Goal: Task Accomplishment & Management: Manage account settings

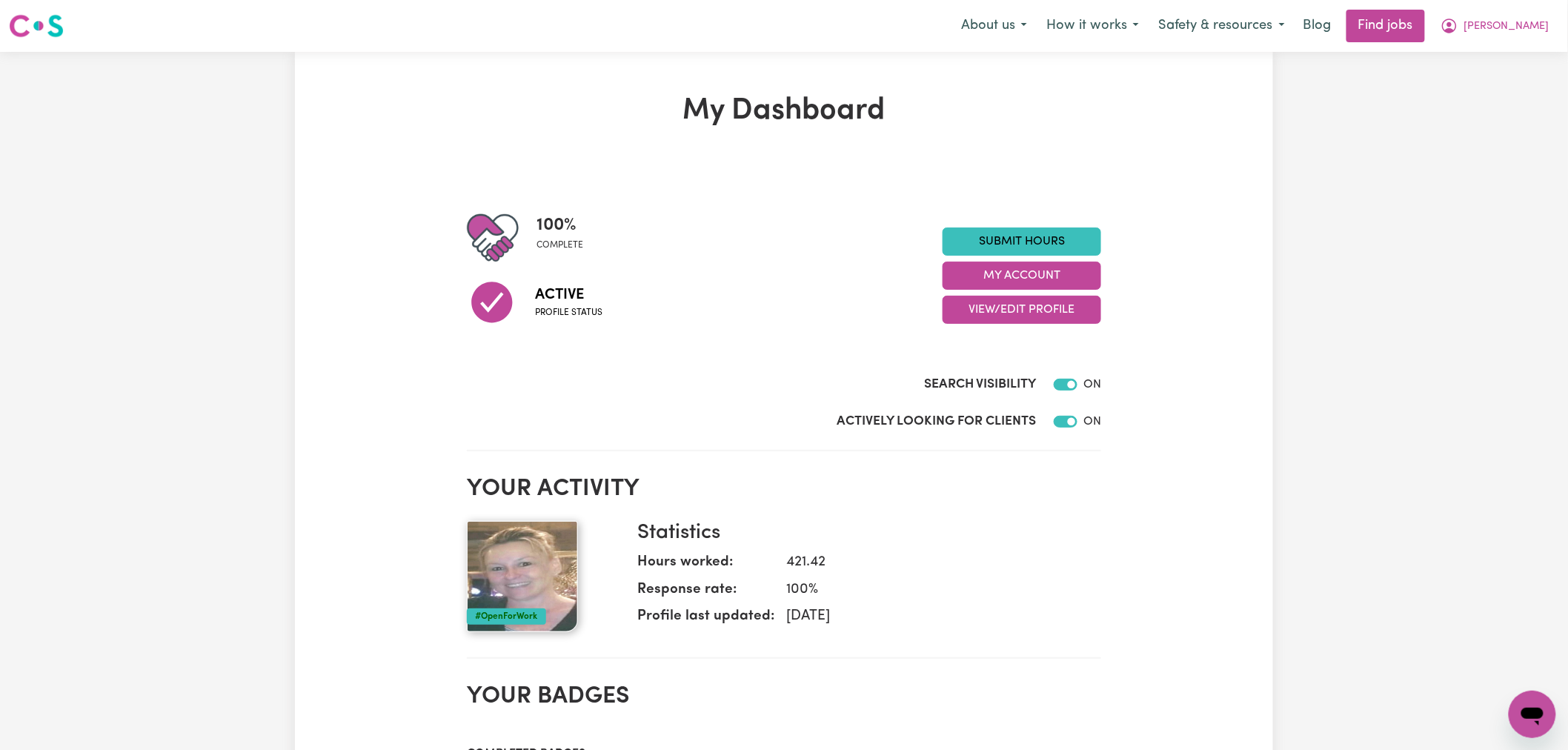
click at [550, 604] on img at bounding box center [522, 576] width 111 height 111
click at [1058, 271] on button "My Account" at bounding box center [1022, 275] width 159 height 28
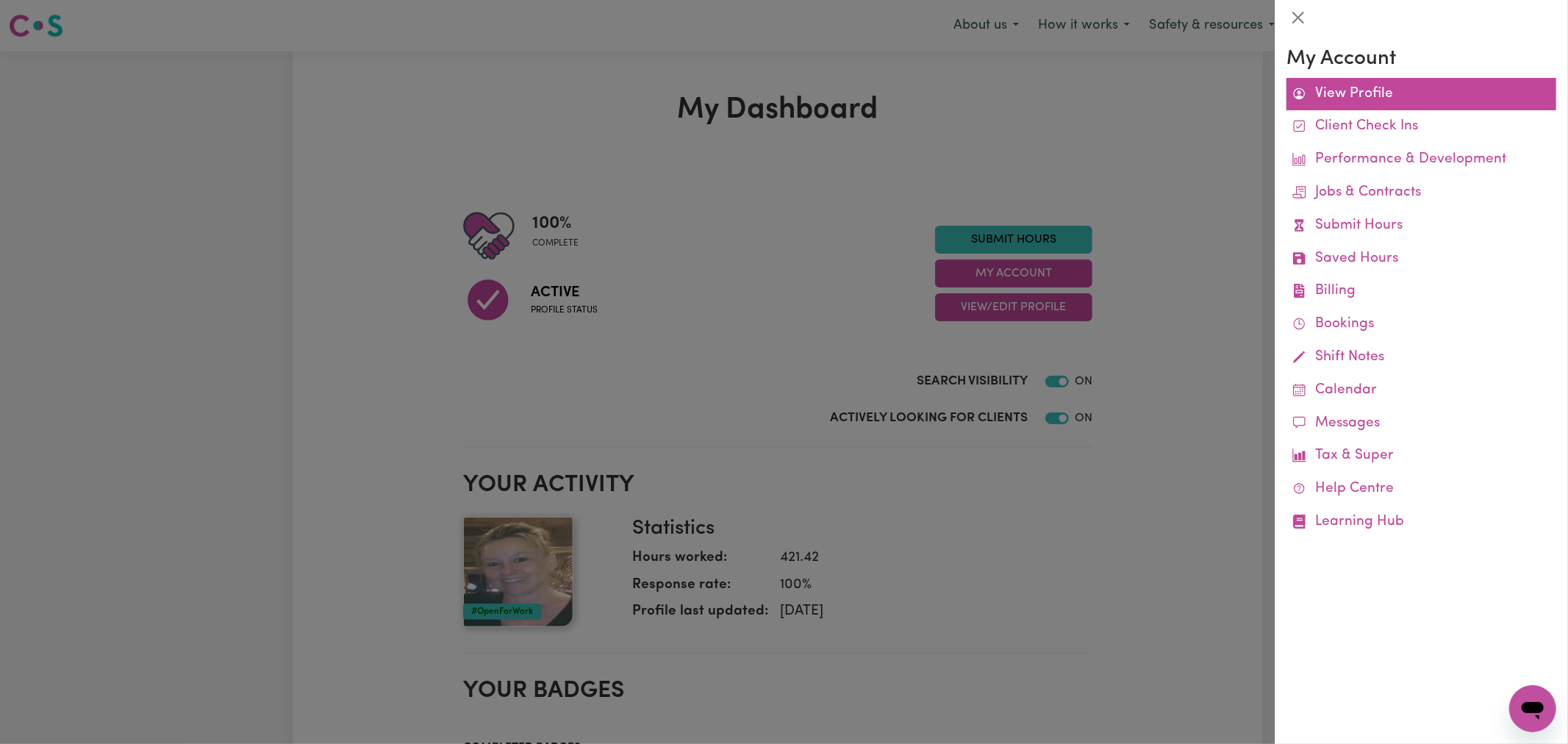
click at [1372, 88] on link "View Profile" at bounding box center [1422, 94] width 270 height 33
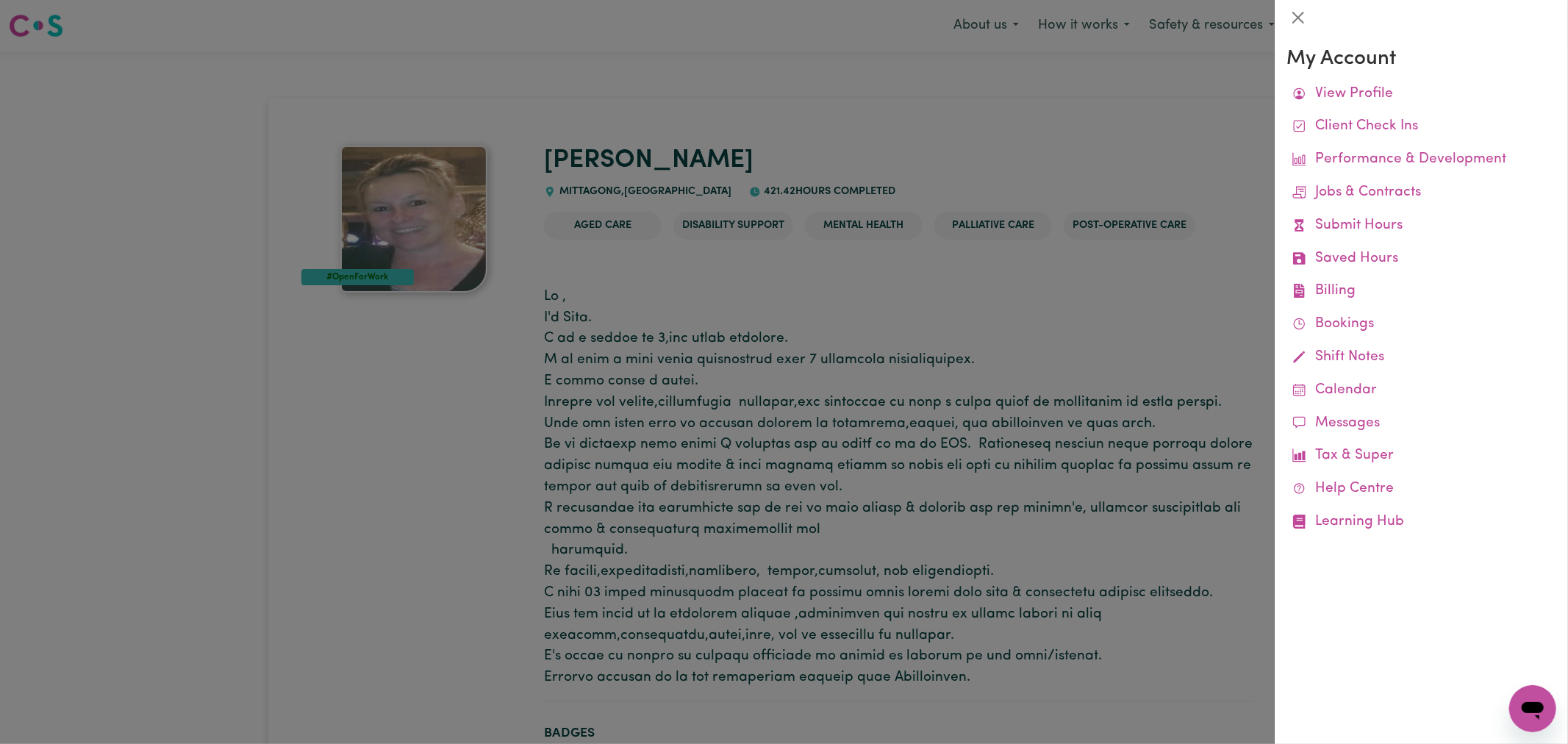
click at [848, 442] on div at bounding box center [784, 372] width 1568 height 744
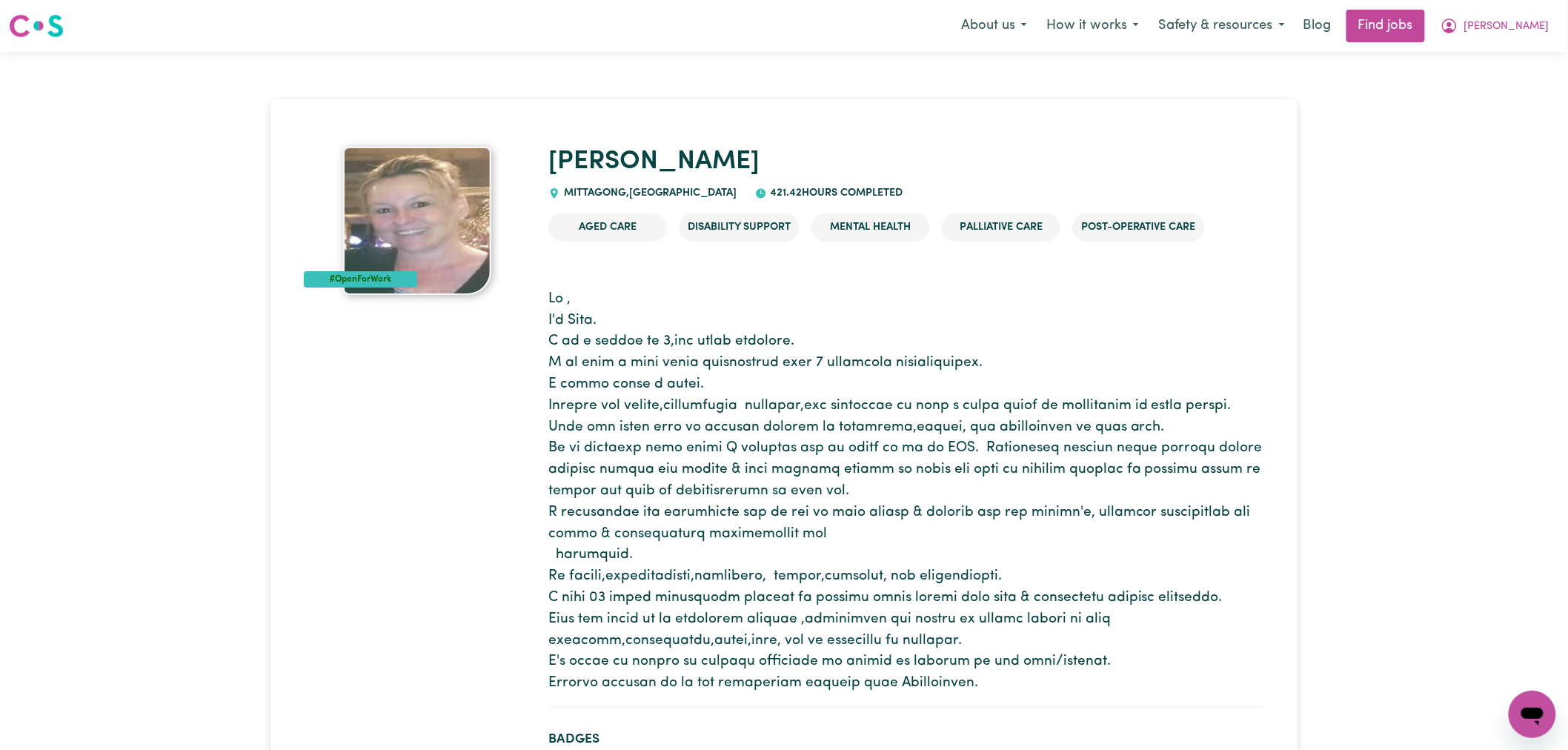
click at [1113, 486] on p at bounding box center [907, 491] width 716 height 405
click at [1547, 31] on span "[PERSON_NAME]" at bounding box center [1507, 26] width 85 height 16
click at [1508, 111] on link "Logout" at bounding box center [1500, 113] width 117 height 28
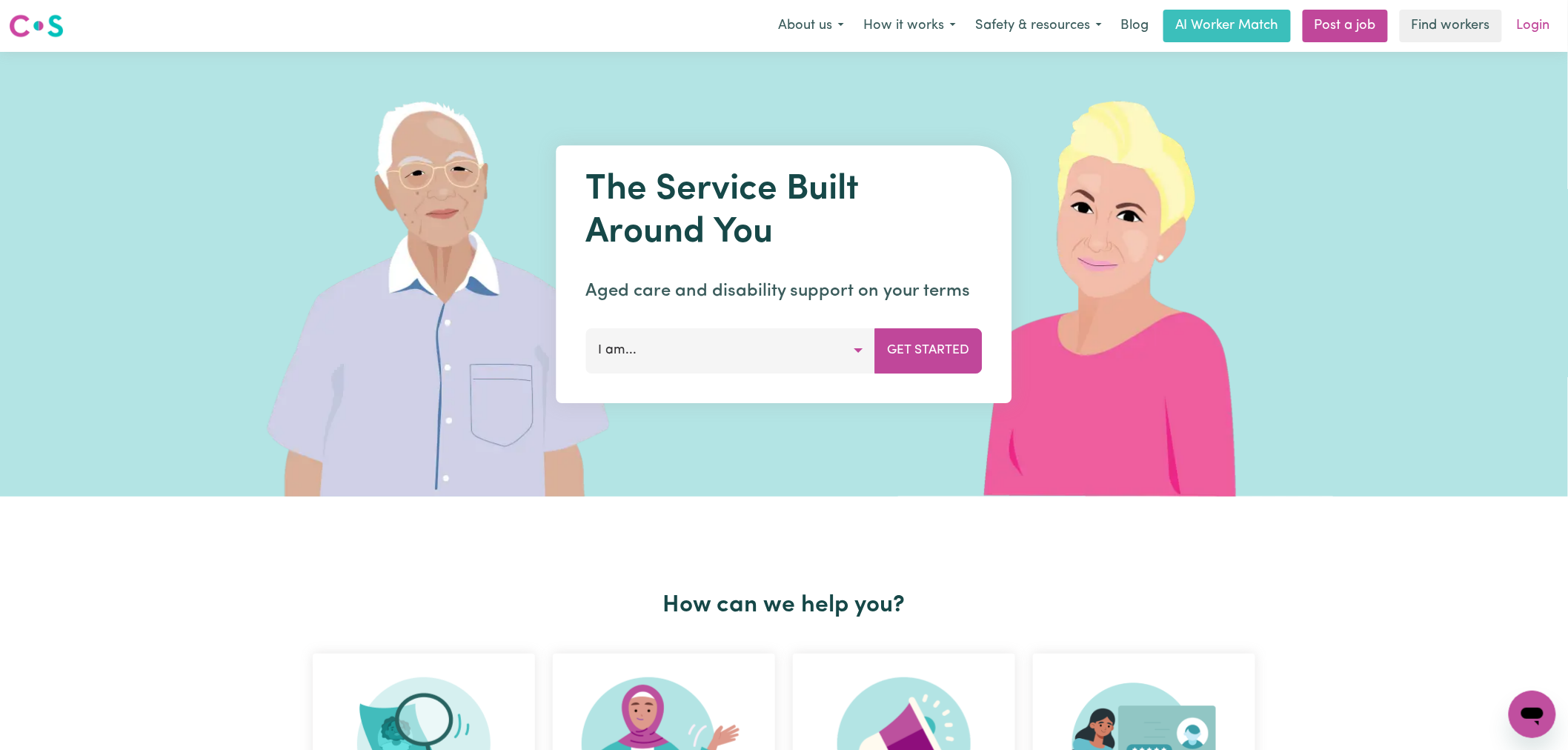
click at [1524, 25] on link "Login" at bounding box center [1534, 26] width 51 height 33
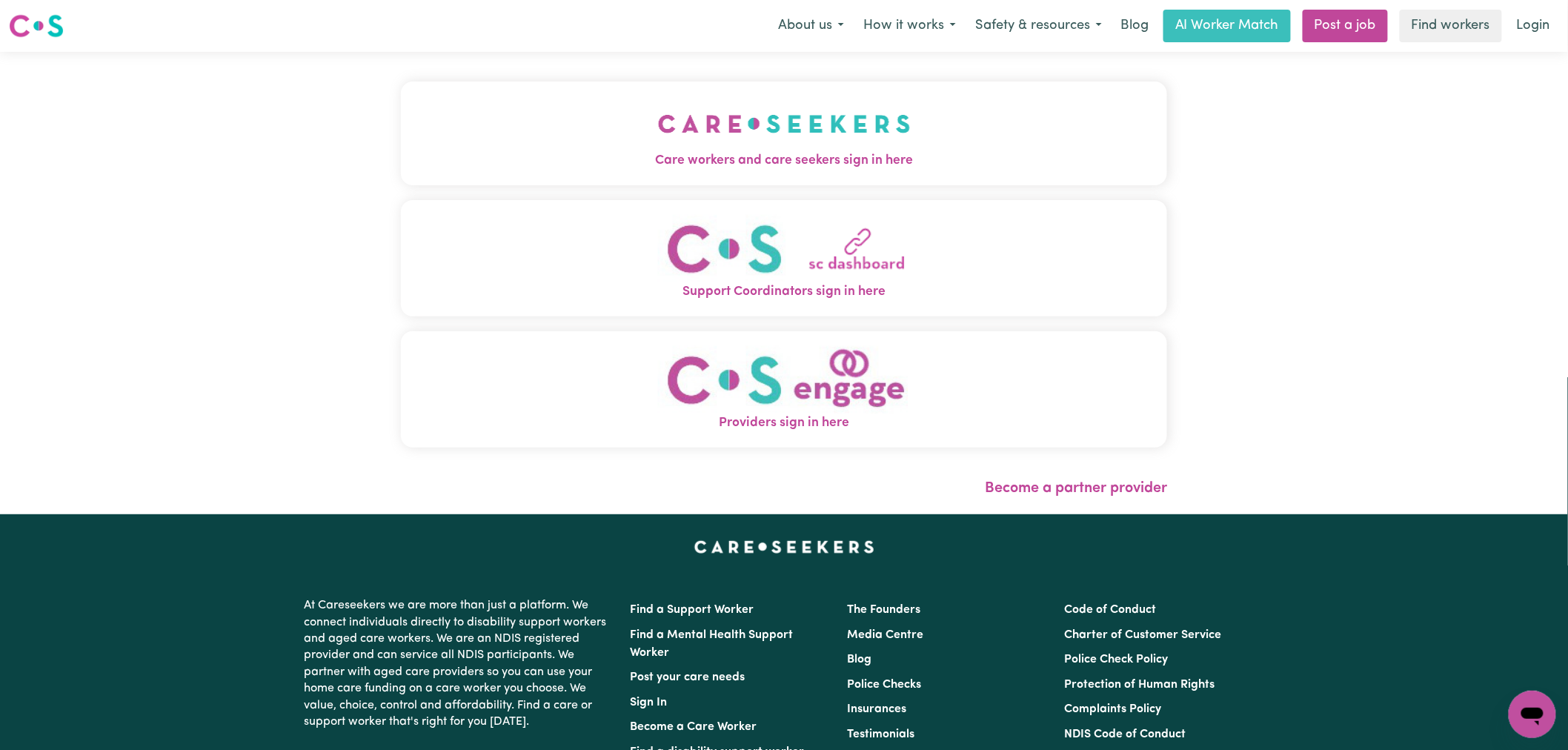
click at [658, 150] on img "Care workers and care seekers sign in here" at bounding box center [785, 123] width 253 height 54
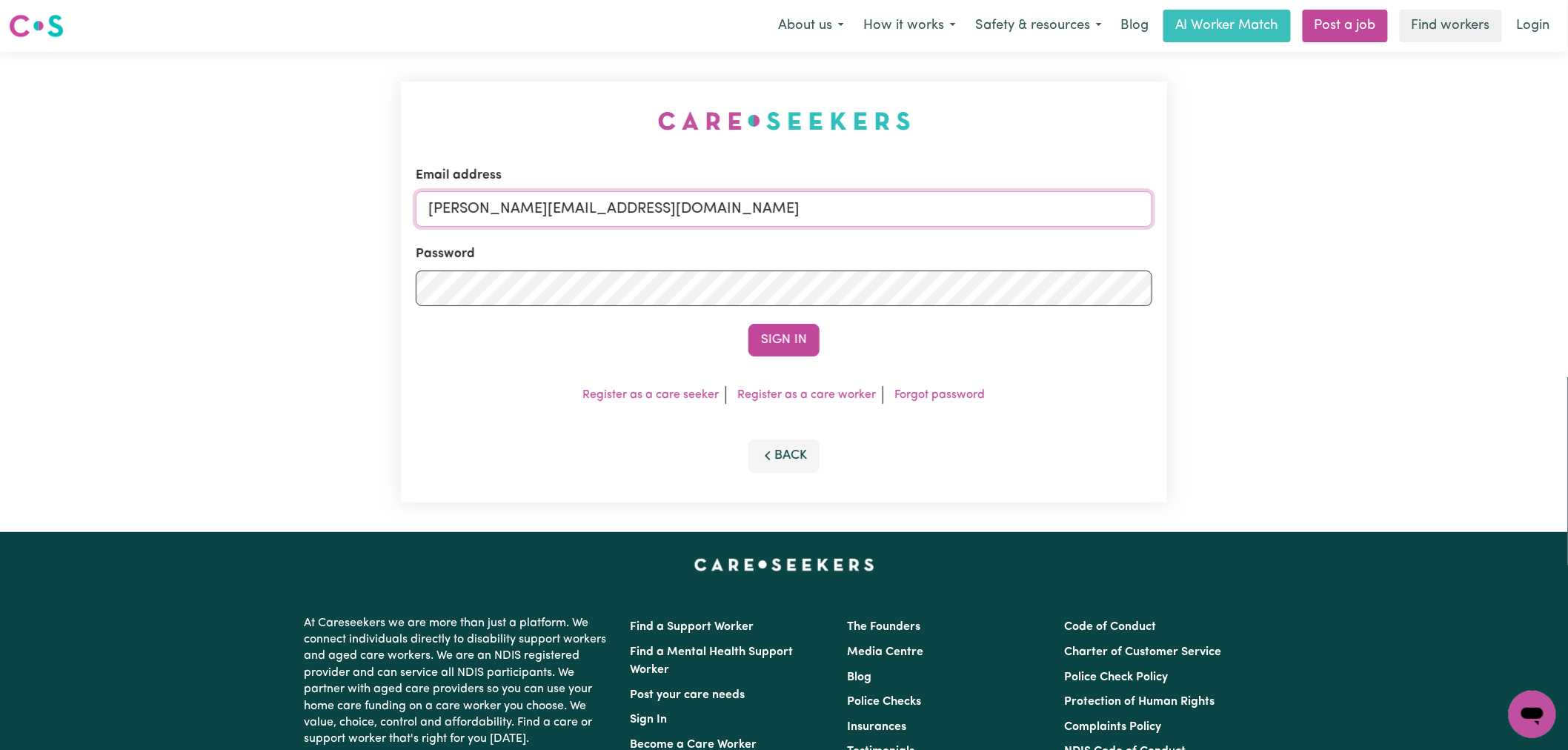
click at [707, 207] on input "[PERSON_NAME][EMAIL_ADDRESS][DOMAIN_NAME]" at bounding box center [784, 209] width 737 height 35
drag, startPoint x: 811, startPoint y: 215, endPoint x: 509, endPoint y: 214, distance: 302.0
click at [509, 214] on input "[EMAIL_ADDRESS][DOMAIN_NAME]" at bounding box center [784, 209] width 737 height 35
type input "[EMAIL_ADDRESS][DOMAIN_NAME]"
click at [782, 351] on button "Sign In" at bounding box center [784, 339] width 71 height 33
